Goal: Register for event/course

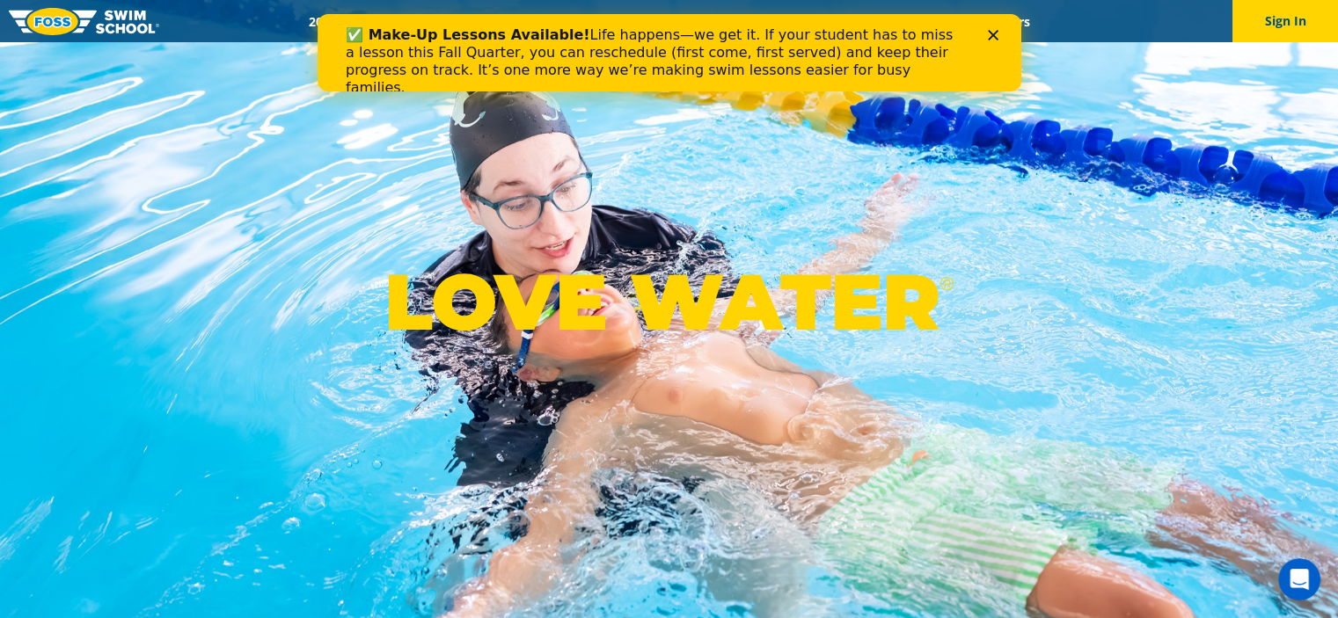
click at [992, 36] on polygon "Close" at bounding box center [992, 35] width 11 height 11
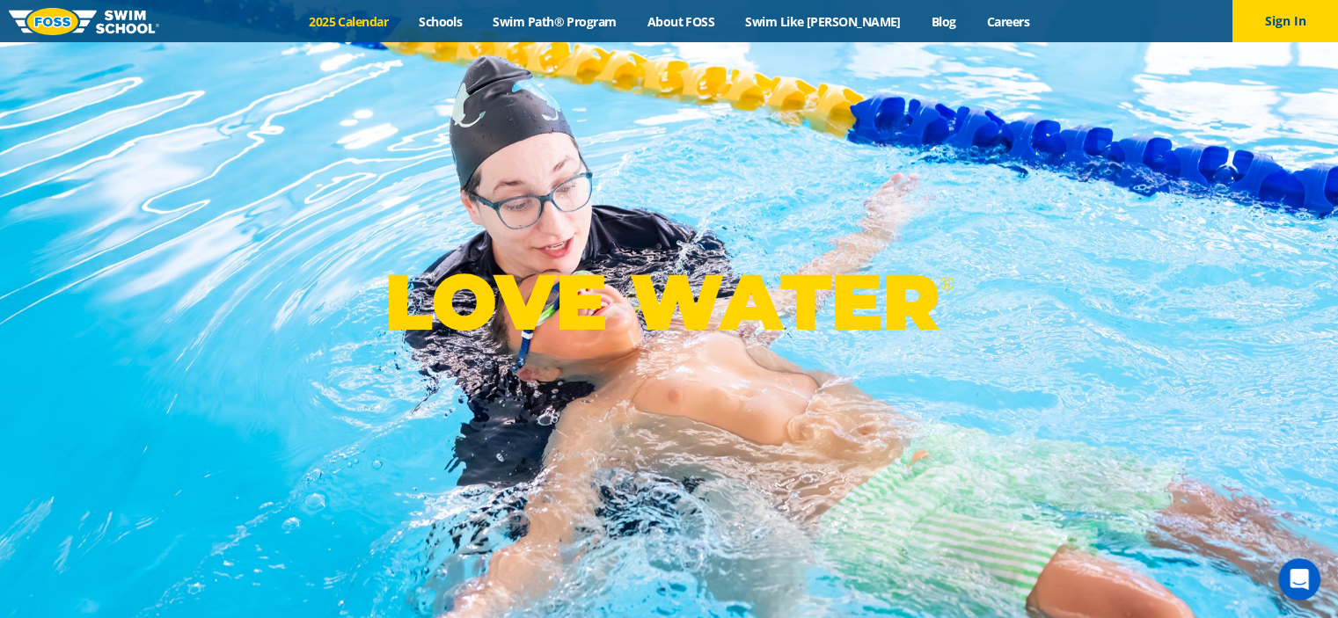
click at [376, 18] on link "2025 Calendar" at bounding box center [349, 21] width 110 height 17
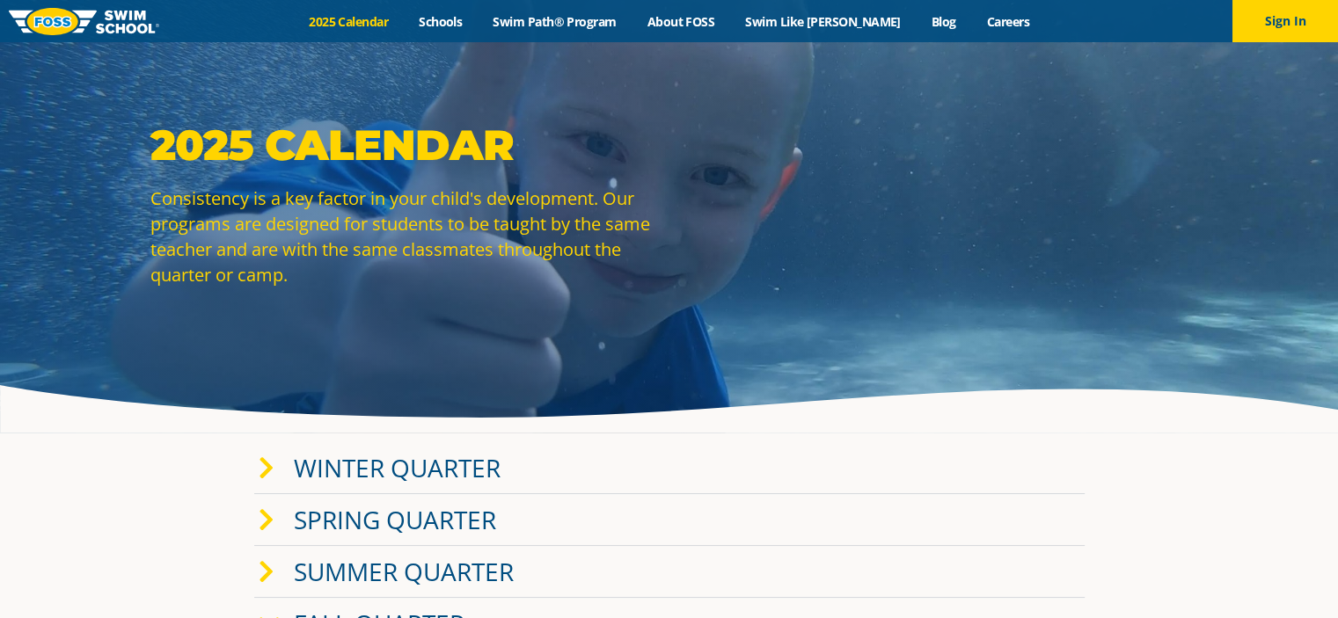
click at [428, 463] on link "Winter Quarter" at bounding box center [397, 467] width 207 height 33
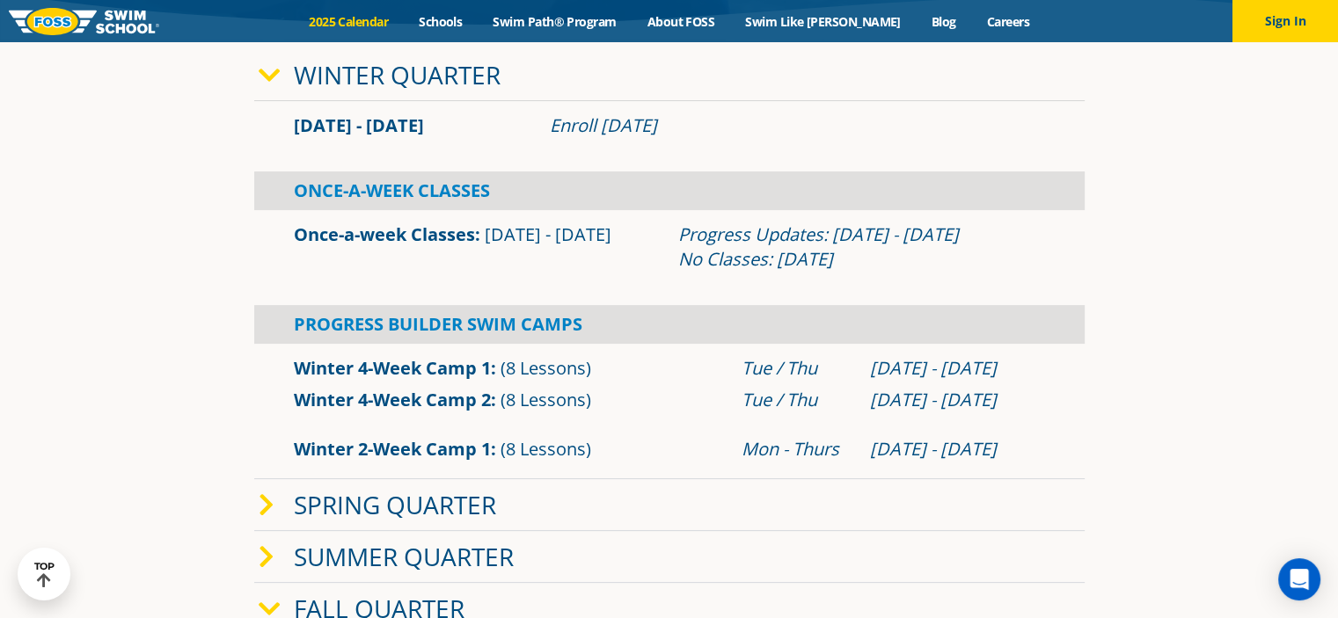
scroll to position [398, 0]
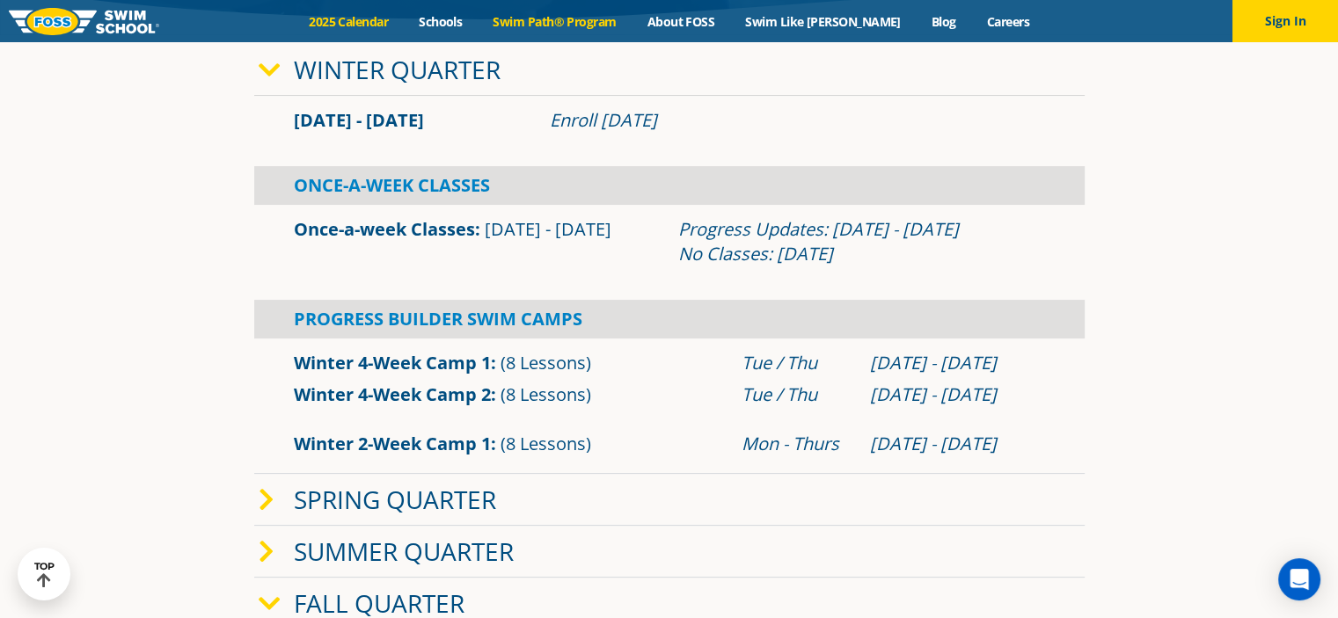
click at [561, 22] on link "Swim Path® Program" at bounding box center [555, 21] width 154 height 17
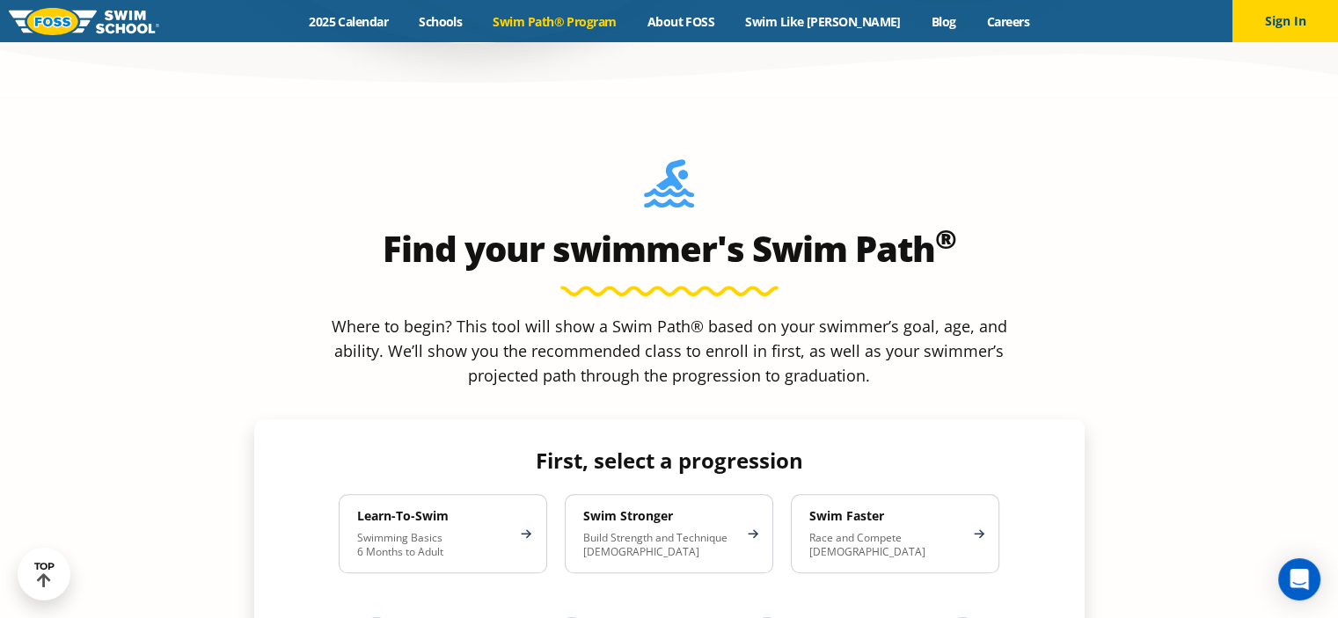
scroll to position [1460, 0]
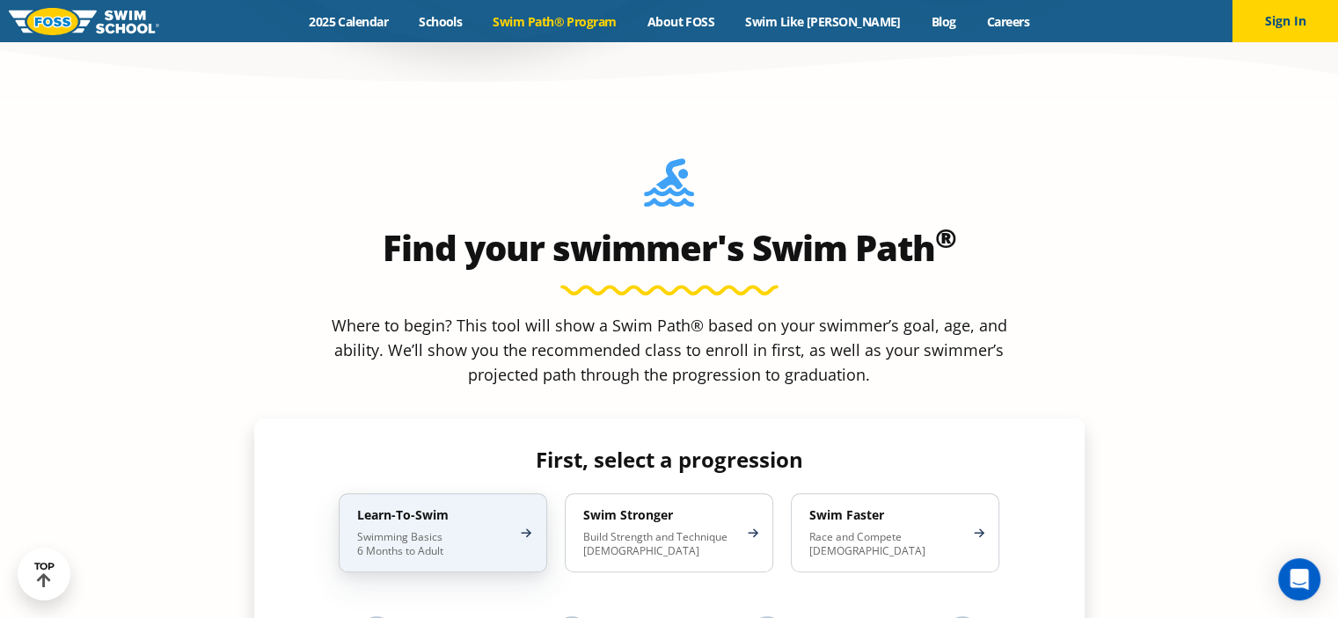
click at [415, 493] on div "Learn-To-Swim Swimming Basics 6 Months to Adult" at bounding box center [443, 532] width 208 height 79
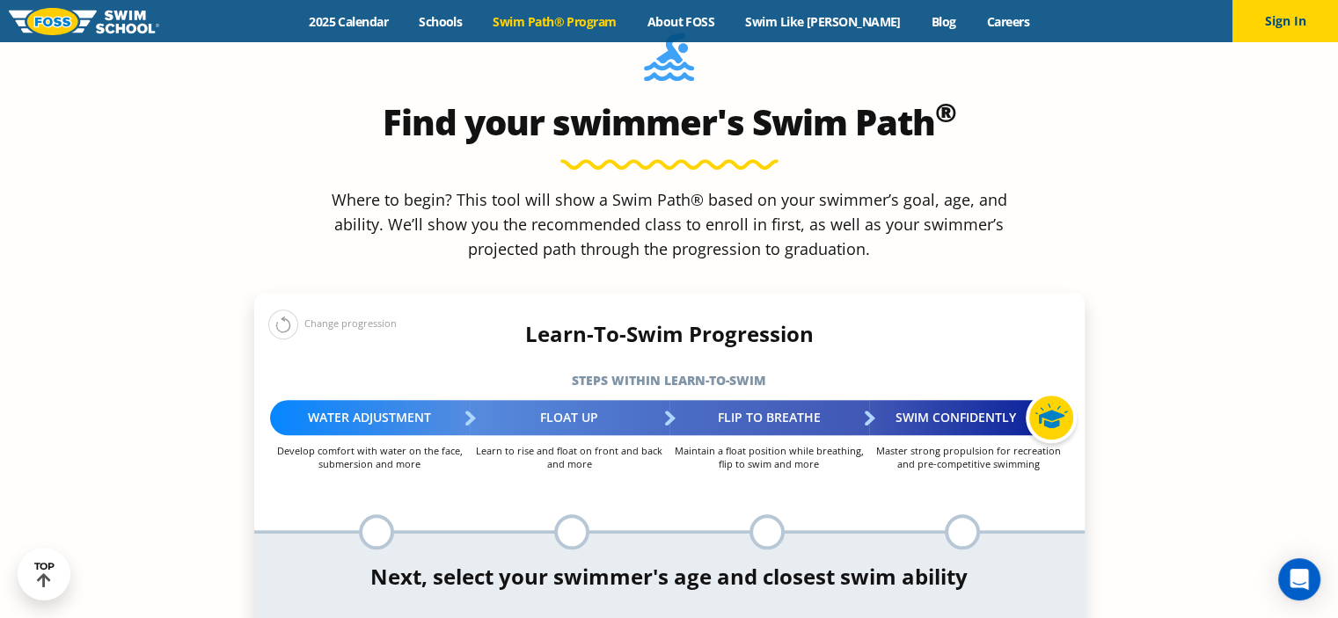
scroll to position [1595, 0]
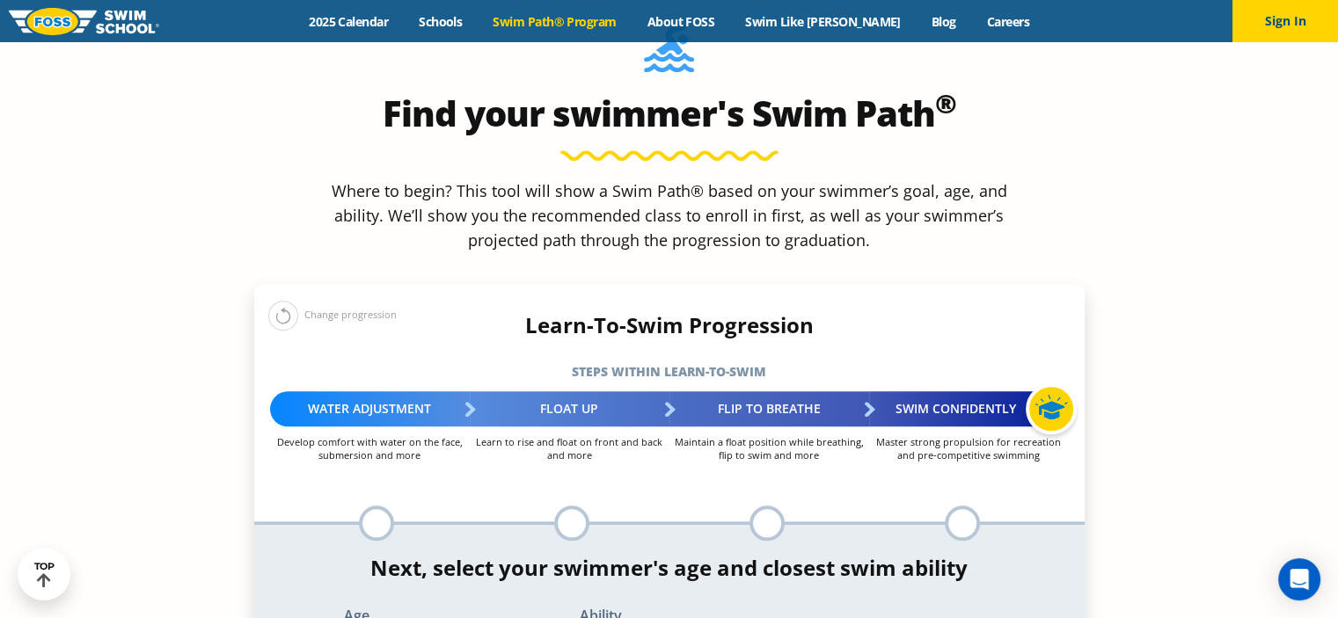
select select "3-years"
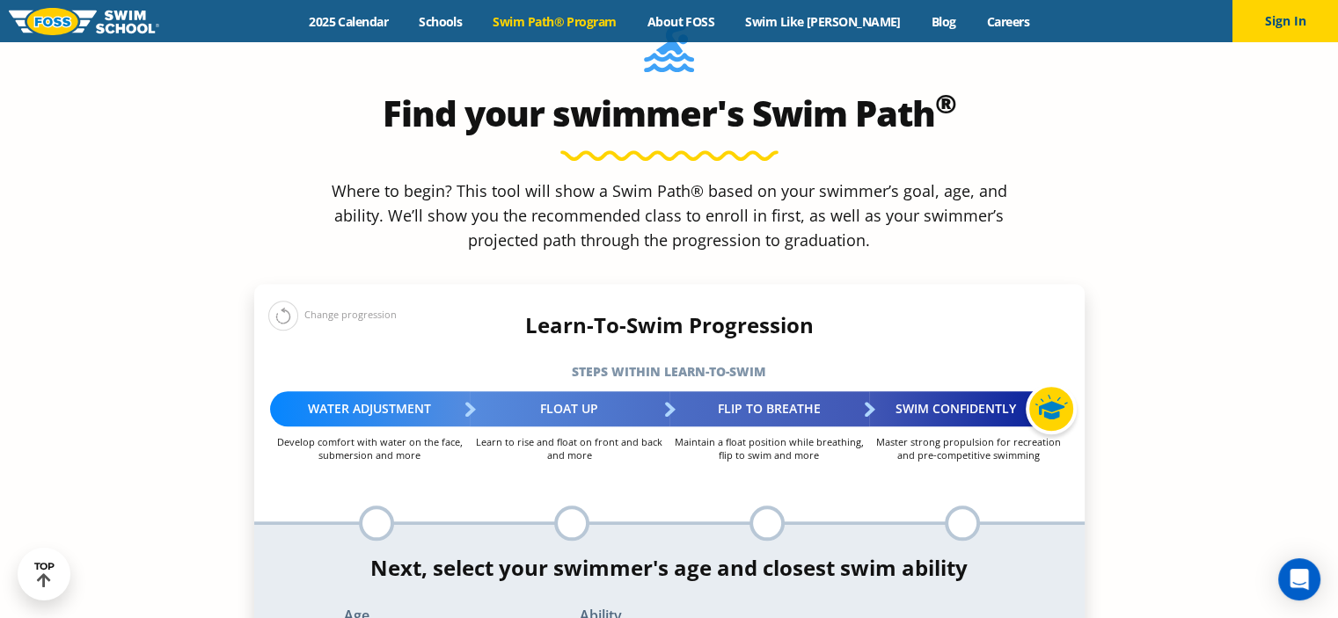
select select "3-years-when-in-the-water-reliant-on-a-life-jacket-or-floatation-device"
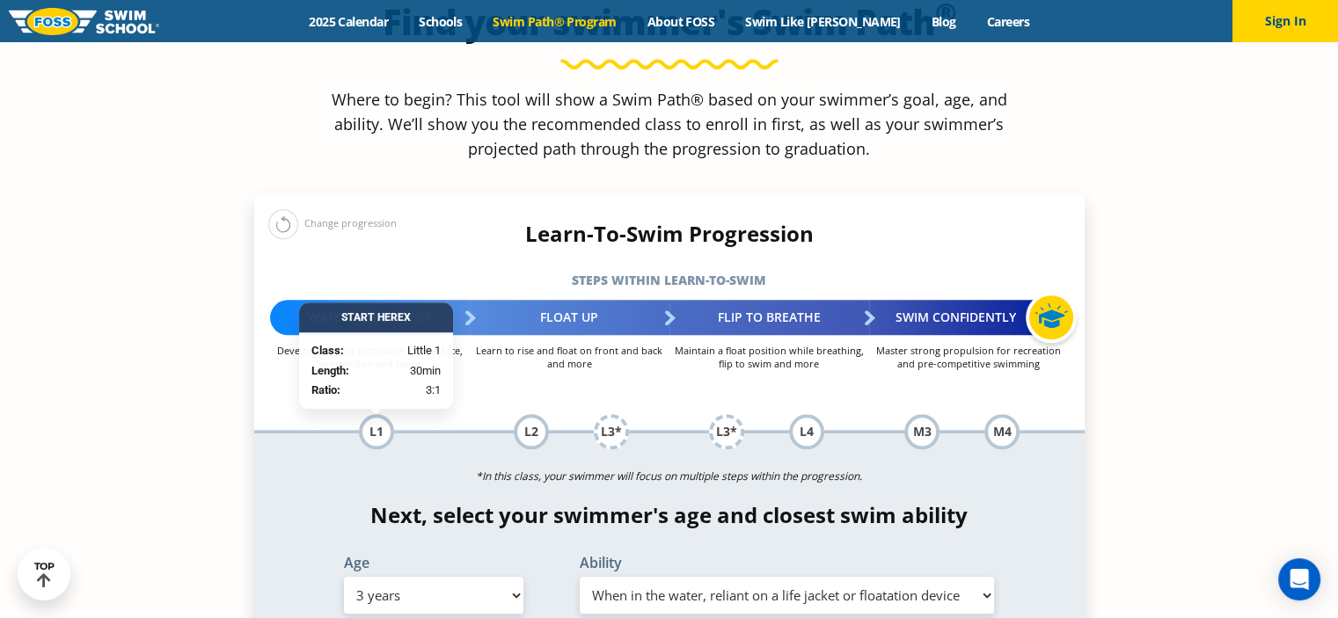
scroll to position [1774, 0]
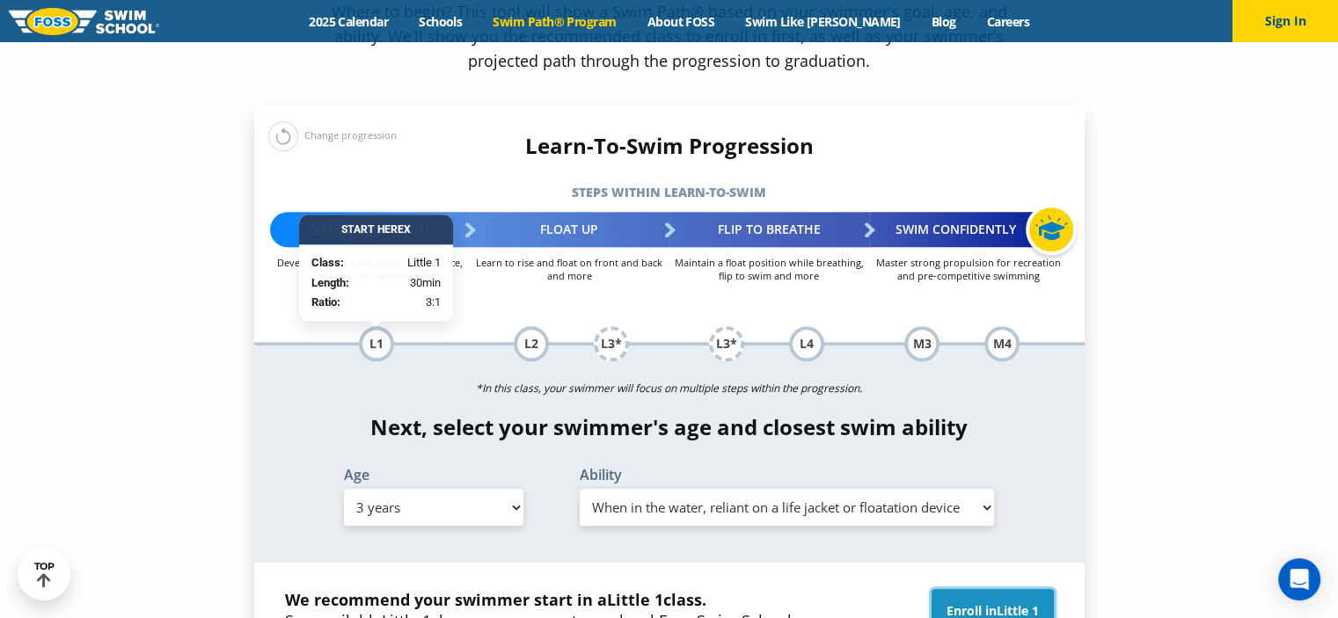
click at [968, 589] on link "Enroll in Little 1" at bounding box center [992, 611] width 122 height 44
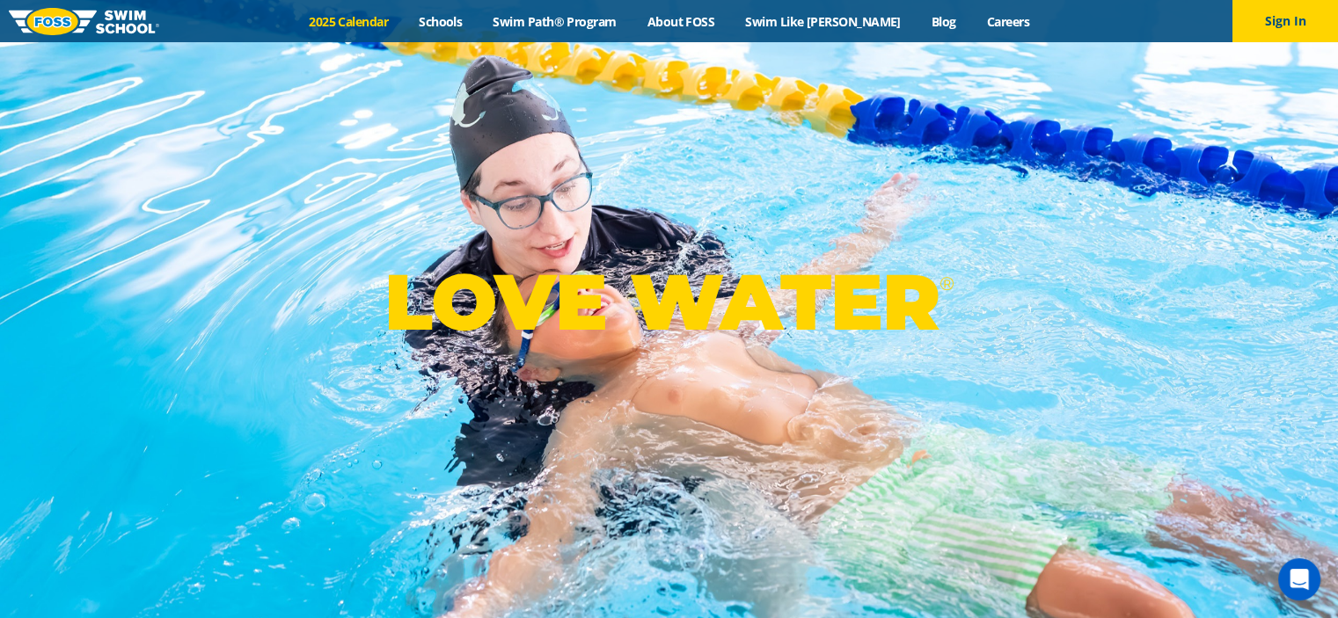
click at [361, 26] on link "2025 Calendar" at bounding box center [349, 21] width 110 height 17
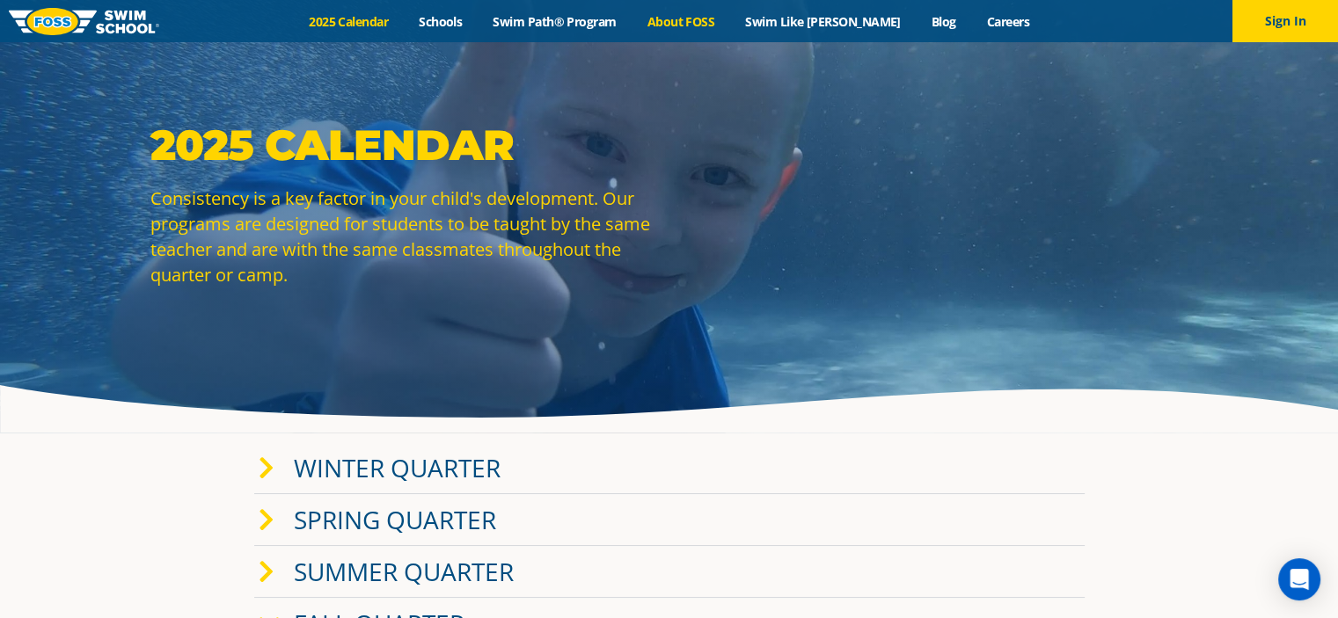
click at [692, 21] on link "About FOSS" at bounding box center [680, 21] width 99 height 17
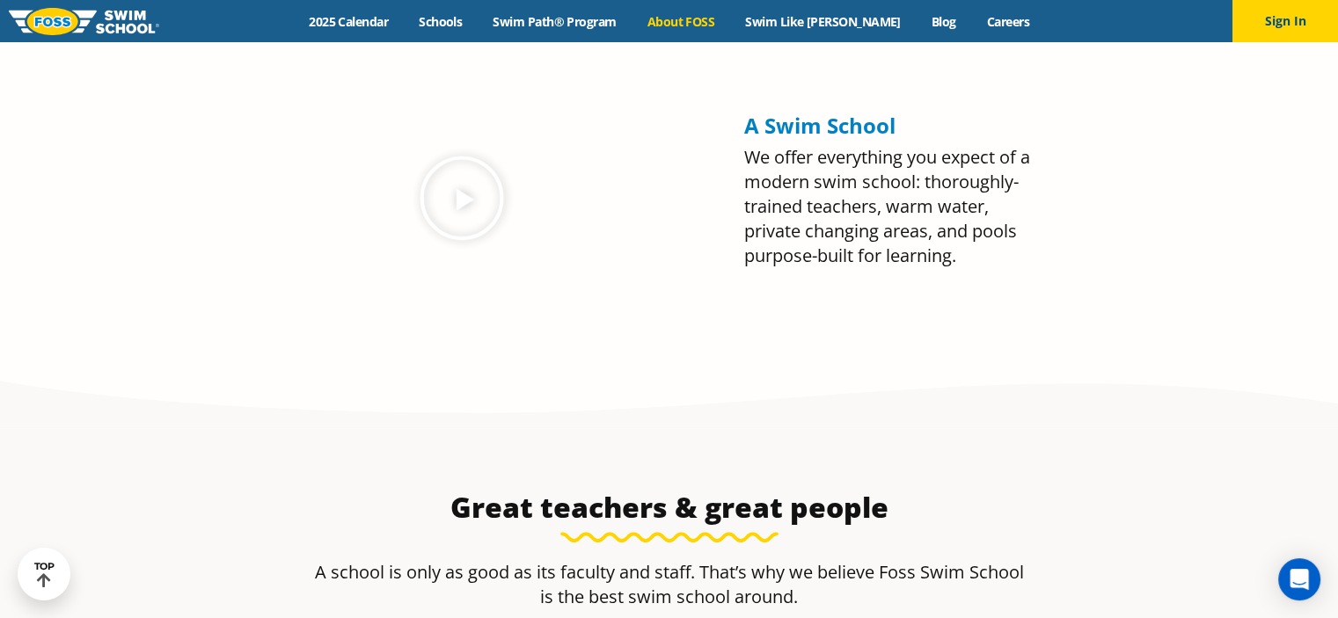
scroll to position [1903, 0]
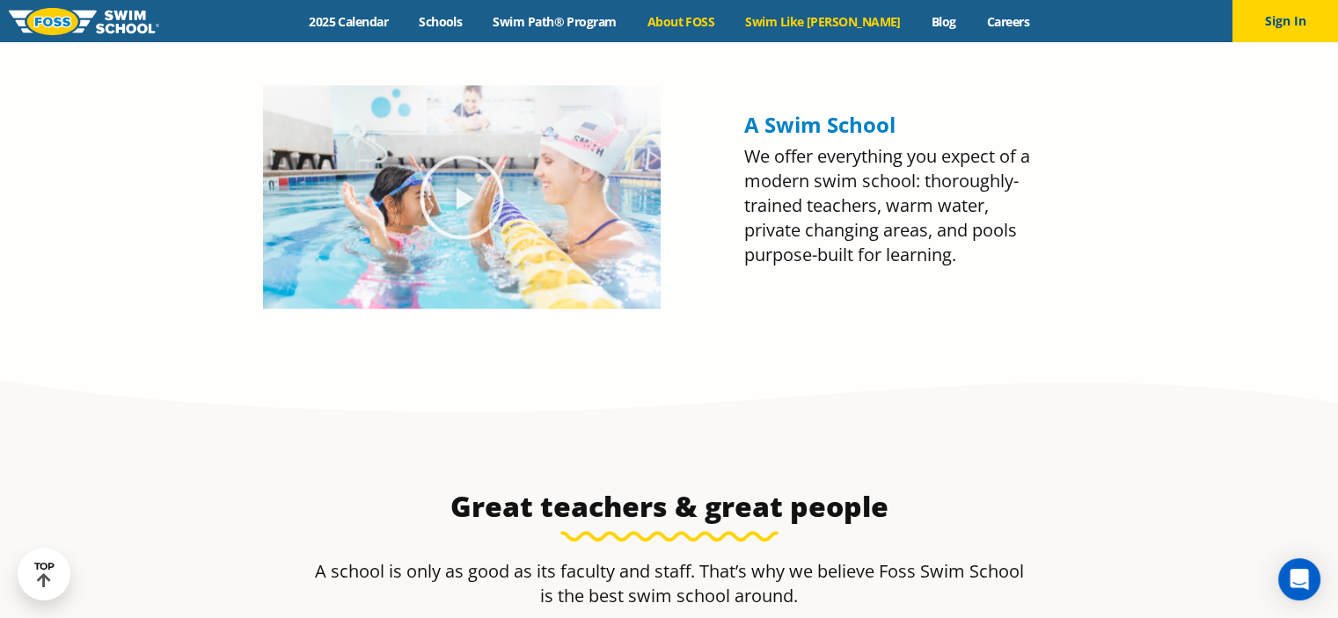
click at [812, 22] on link "Swim Like [PERSON_NAME]" at bounding box center [823, 21] width 186 height 17
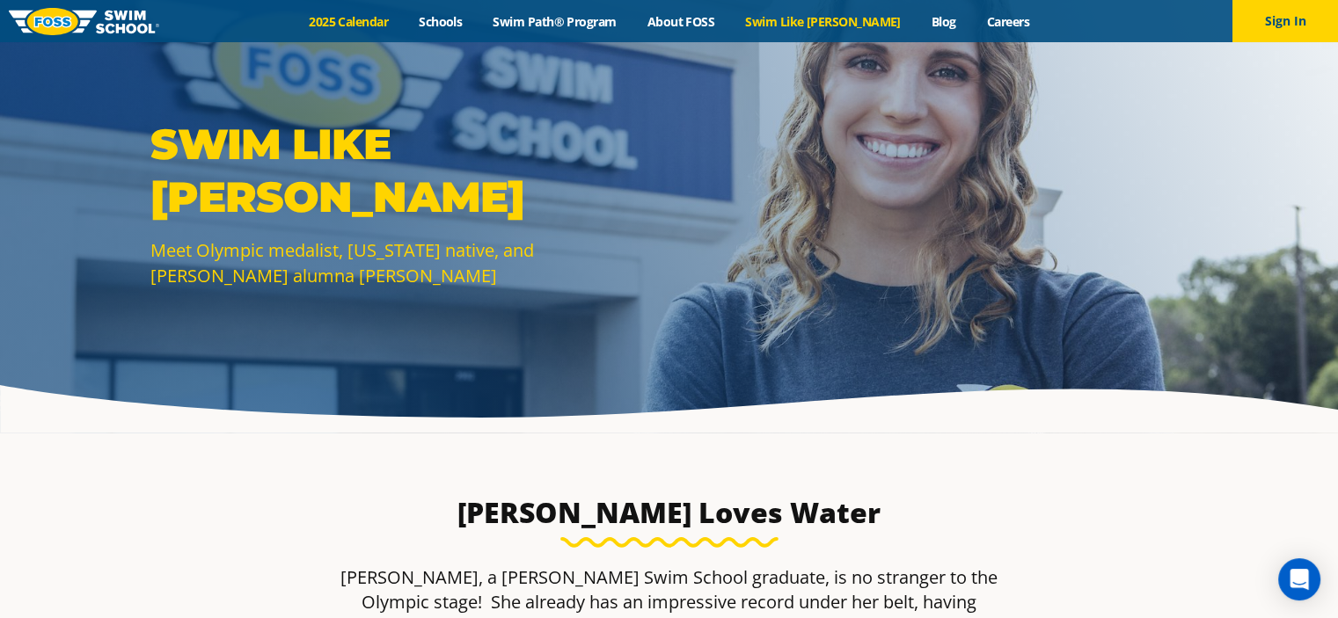
click at [376, 20] on link "2025 Calendar" at bounding box center [349, 21] width 110 height 17
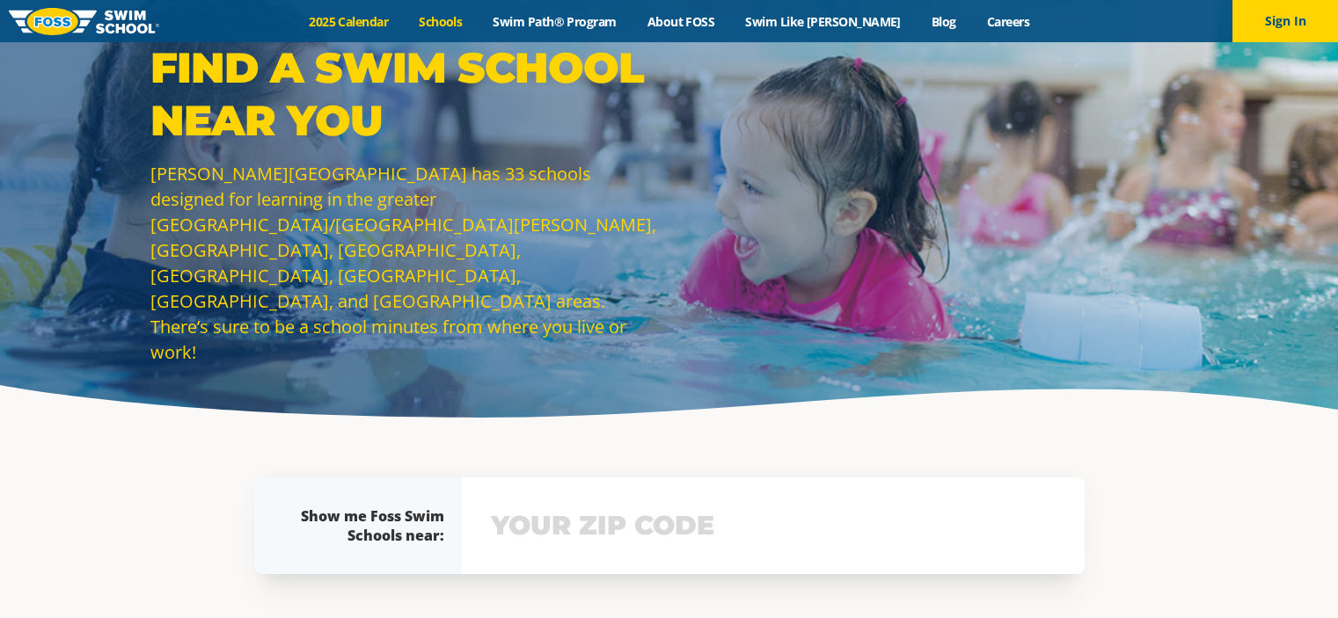
click at [374, 29] on link "2025 Calendar" at bounding box center [349, 21] width 110 height 17
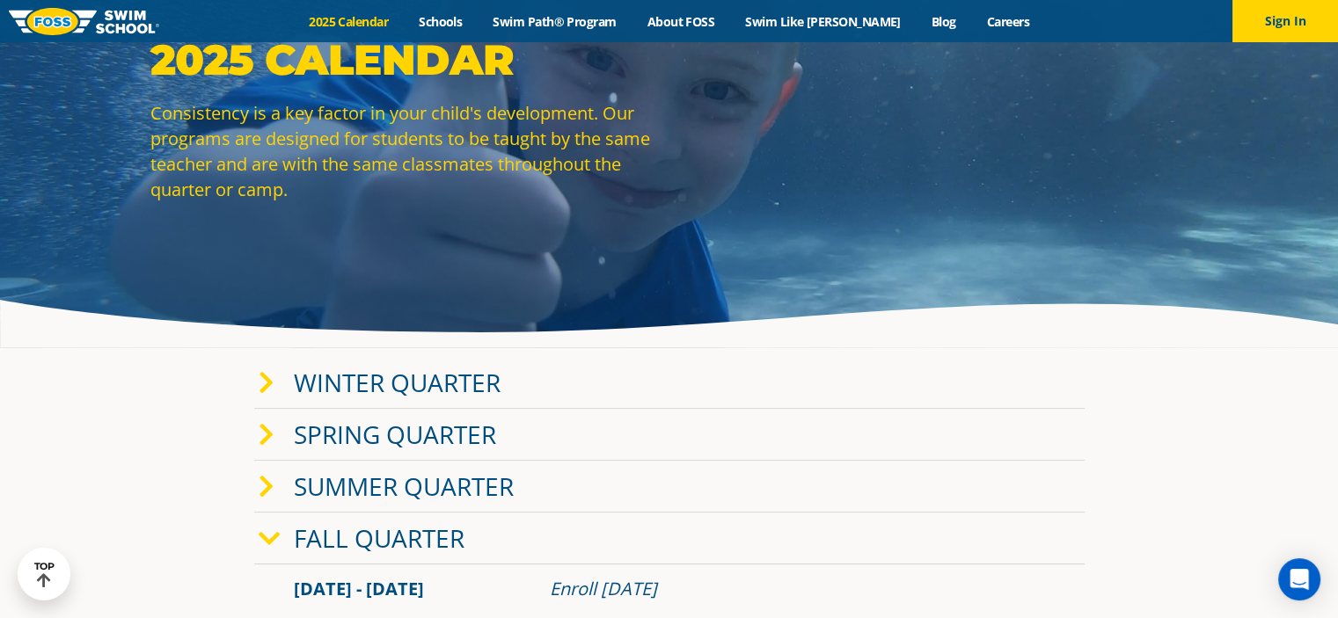
scroll to position [83, 0]
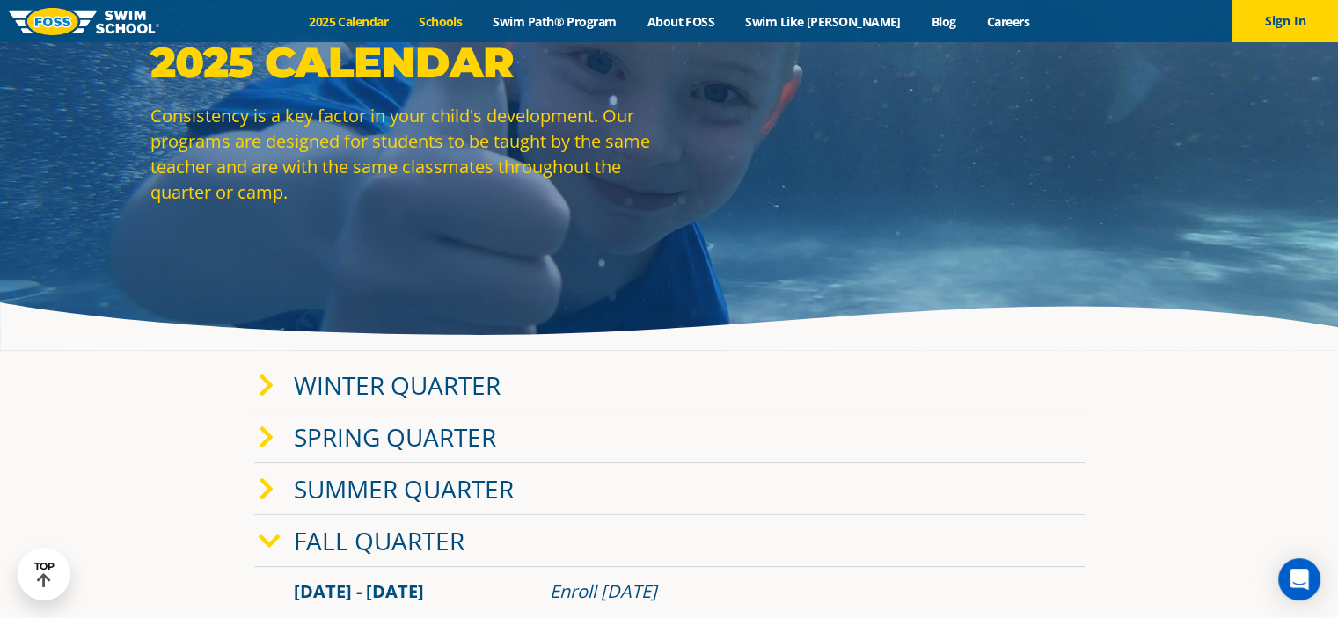
click at [471, 20] on link "Schools" at bounding box center [441, 21] width 74 height 17
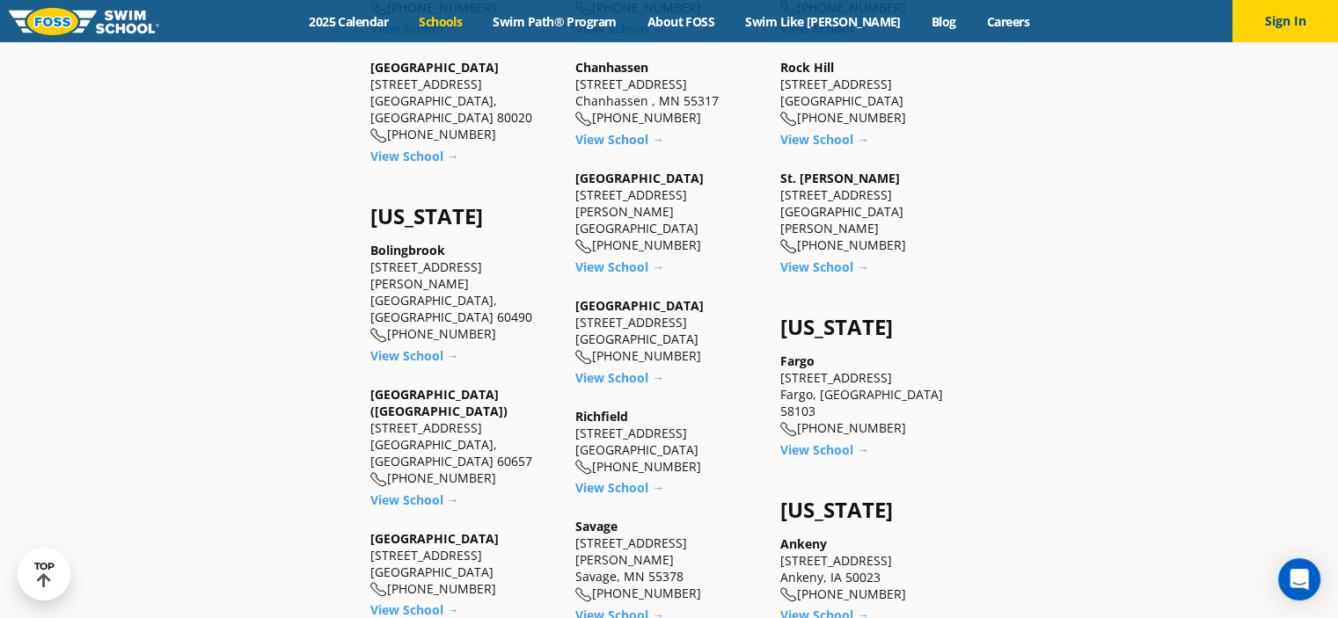
scroll to position [956, 0]
click at [383, 33] on div "Menu 2025 Calendar Schools Swim Path® Program About FOSS Swim Like Regan Blog C…" at bounding box center [669, 21] width 1338 height 42
click at [382, 18] on link "2025 Calendar" at bounding box center [349, 21] width 110 height 17
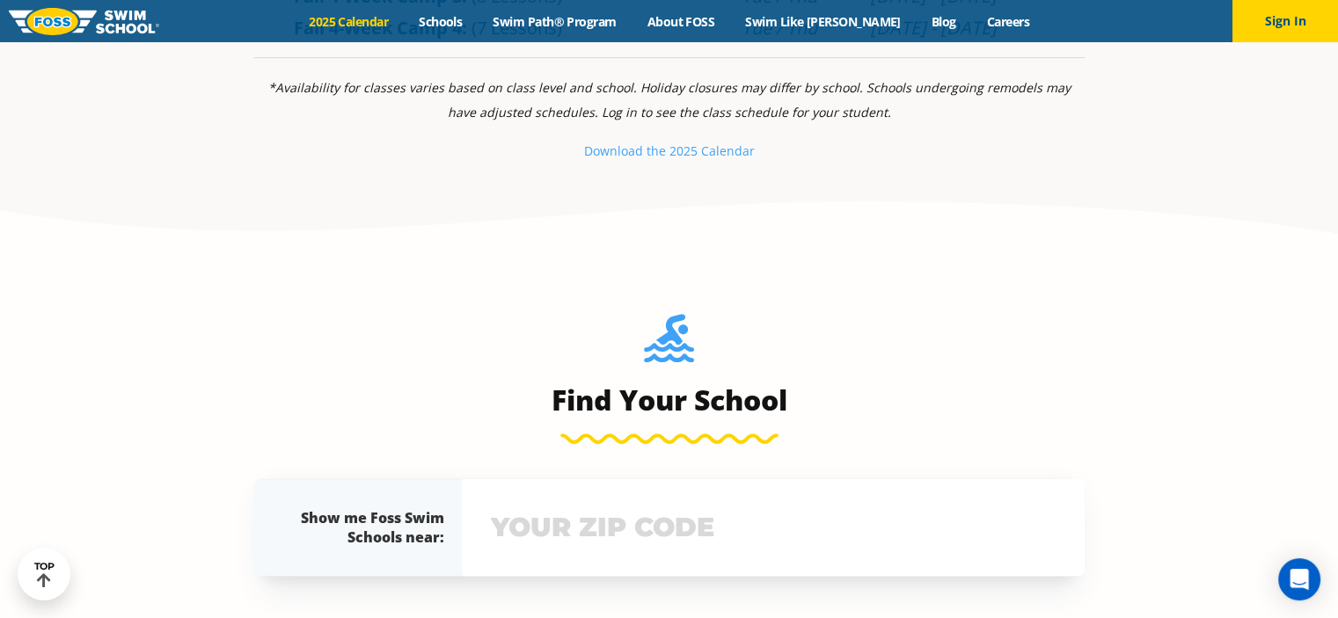
scroll to position [983, 0]
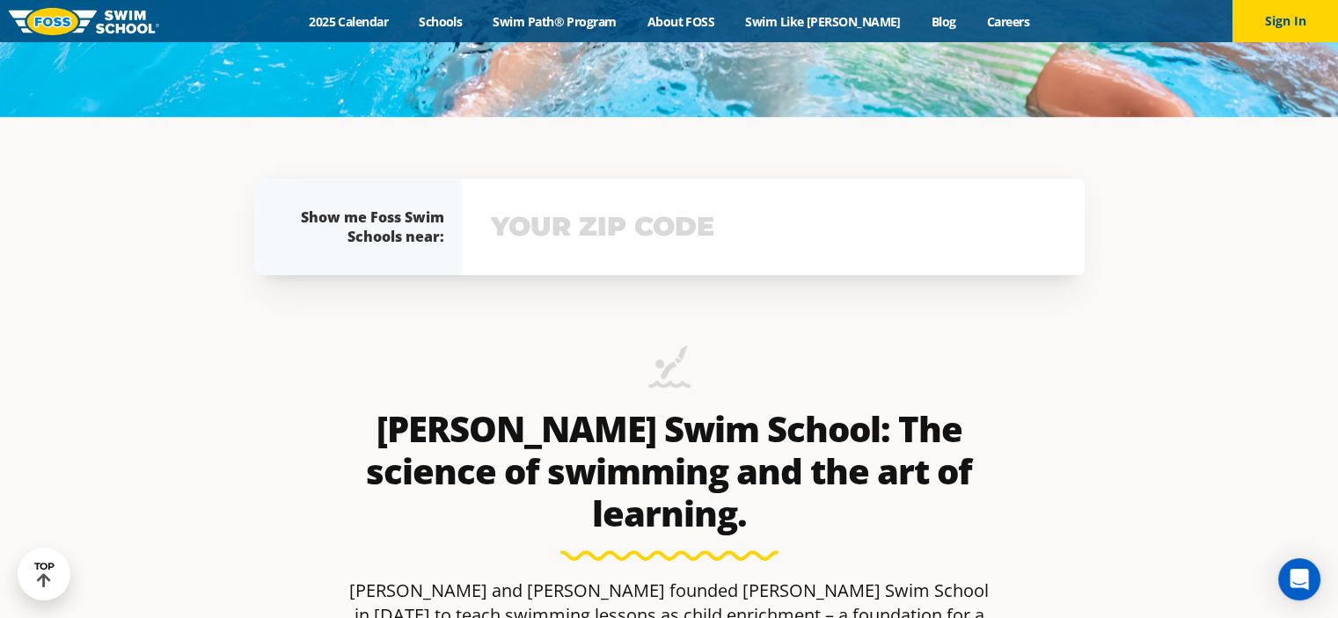
scroll to position [502, 0]
